Goal: Task Accomplishment & Management: Use online tool/utility

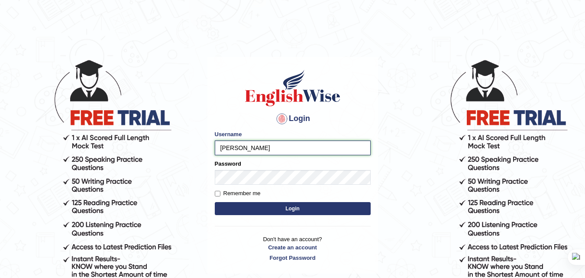
click at [252, 149] on input "bhuvan" at bounding box center [293, 147] width 156 height 15
type input "bhuvaneswari_parramatta"
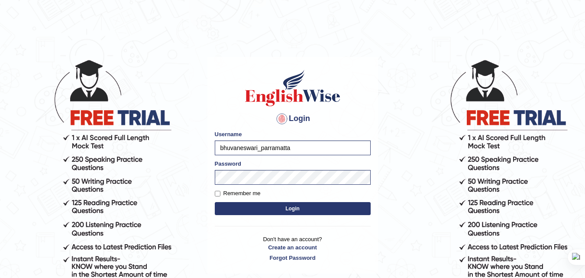
click at [303, 204] on button "Login" at bounding box center [293, 208] width 156 height 13
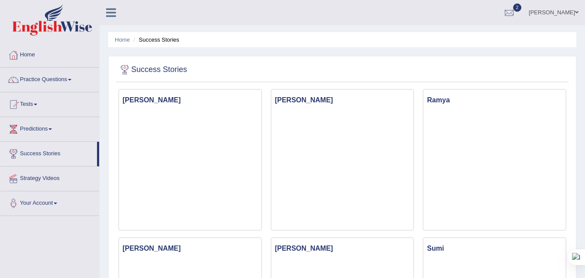
click at [70, 79] on link "Practice Questions" at bounding box center [49, 79] width 99 height 22
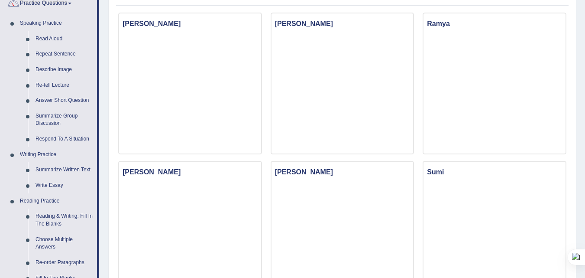
scroll to position [43, 0]
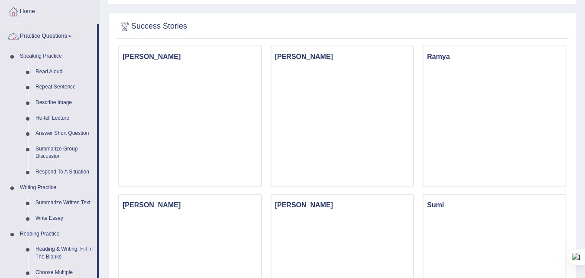
click at [74, 34] on link "Practice Questions" at bounding box center [48, 35] width 97 height 22
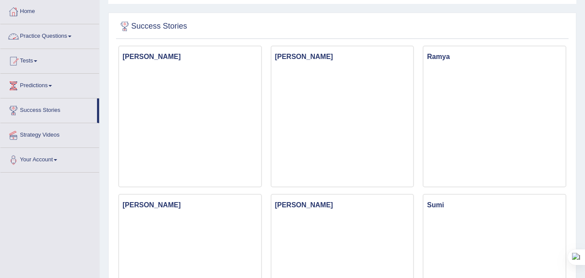
click at [72, 37] on link "Practice Questions" at bounding box center [49, 35] width 99 height 22
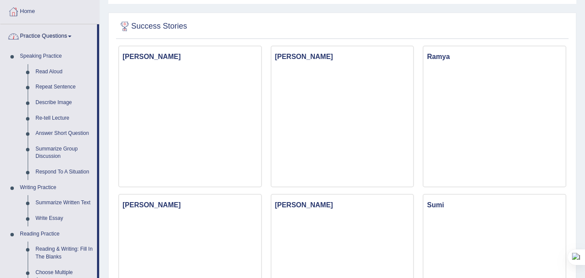
click at [73, 39] on link "Practice Questions" at bounding box center [48, 35] width 97 height 22
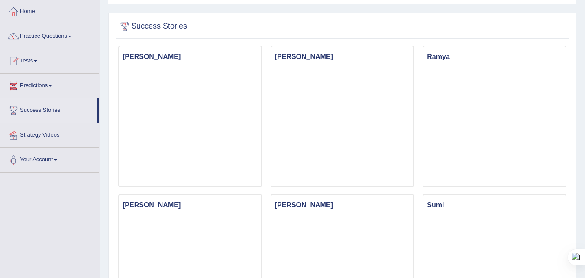
click at [56, 85] on link "Predictions" at bounding box center [49, 85] width 99 height 22
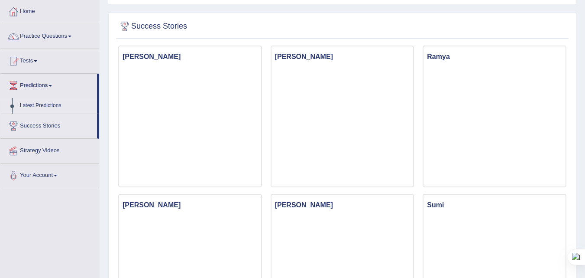
click at [50, 104] on link "Latest Predictions" at bounding box center [56, 106] width 81 height 16
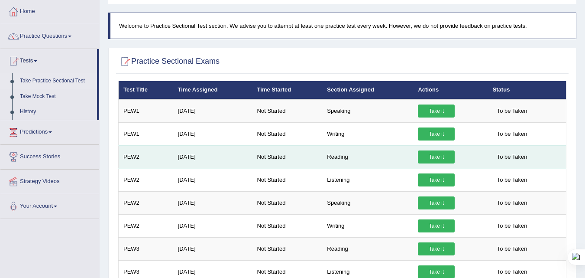
click at [432, 155] on link "Take it" at bounding box center [436, 156] width 37 height 13
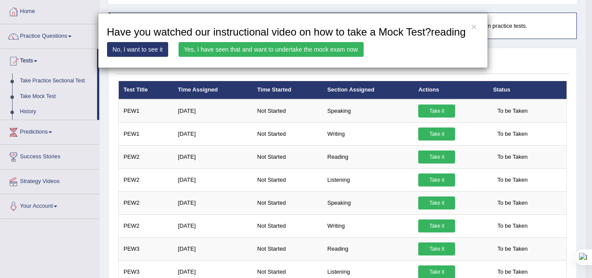
click at [261, 52] on link "Yes, I have seen that and want to undertake the mock exam now" at bounding box center [270, 49] width 185 height 15
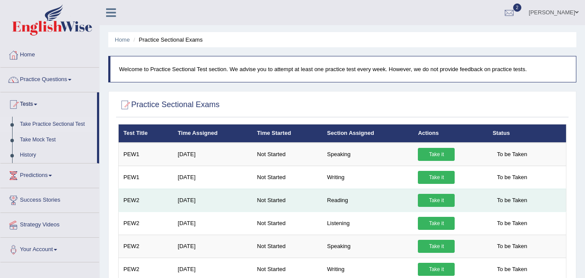
click at [425, 194] on link "Take it" at bounding box center [436, 200] width 37 height 13
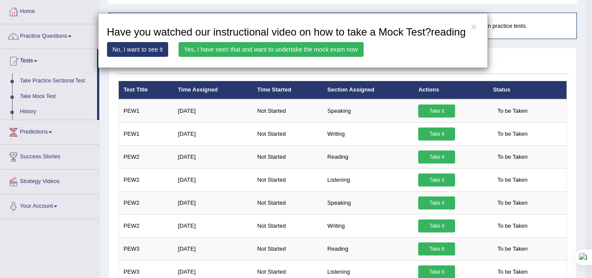
click at [278, 47] on link "Yes, I have seen that and want to undertake the mock exam now" at bounding box center [270, 49] width 185 height 15
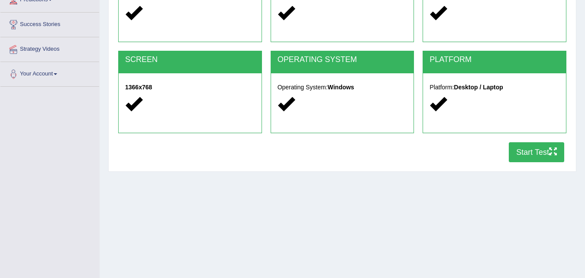
scroll to position [130, 0]
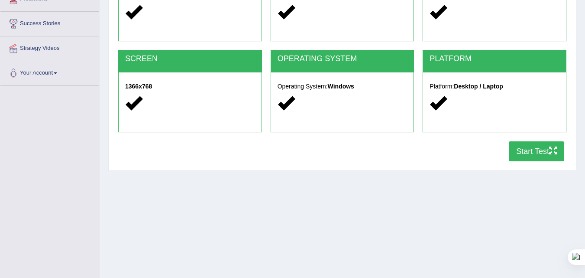
click at [520, 148] on button "Start Test" at bounding box center [536, 151] width 55 height 20
